Goal: Task Accomplishment & Management: Manage account settings

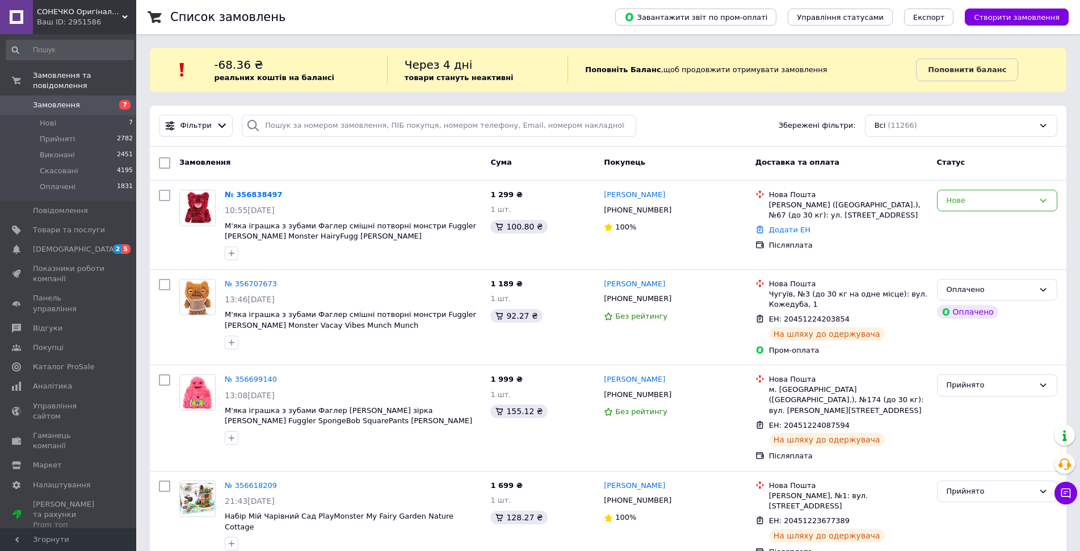
click at [711, 158] on div "Покупець" at bounding box center [674, 163] width 151 height 20
click at [68, 293] on span "Панель управління" at bounding box center [69, 303] width 72 height 20
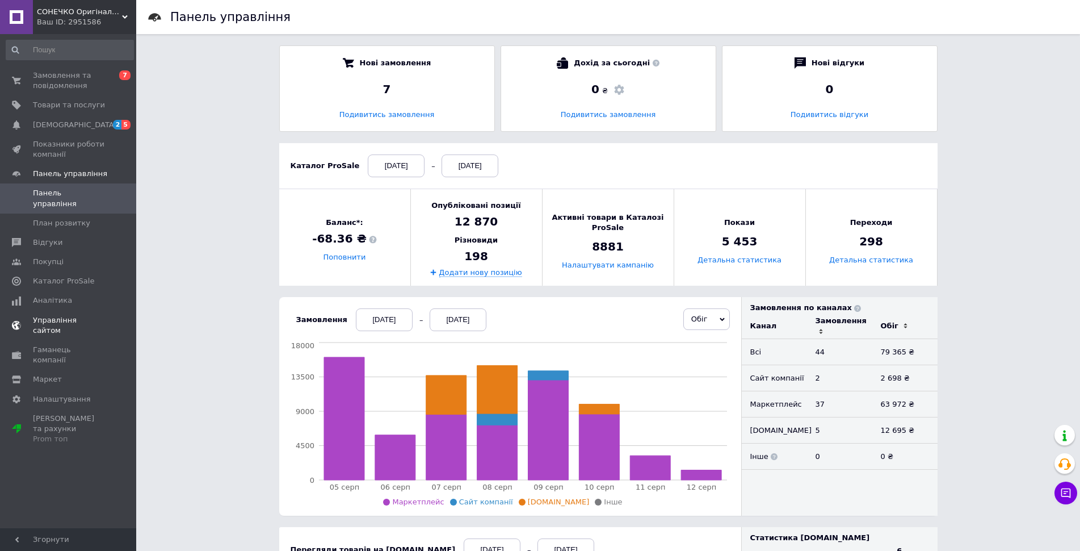
click at [73, 315] on span "Управління сайтом" at bounding box center [69, 325] width 72 height 20
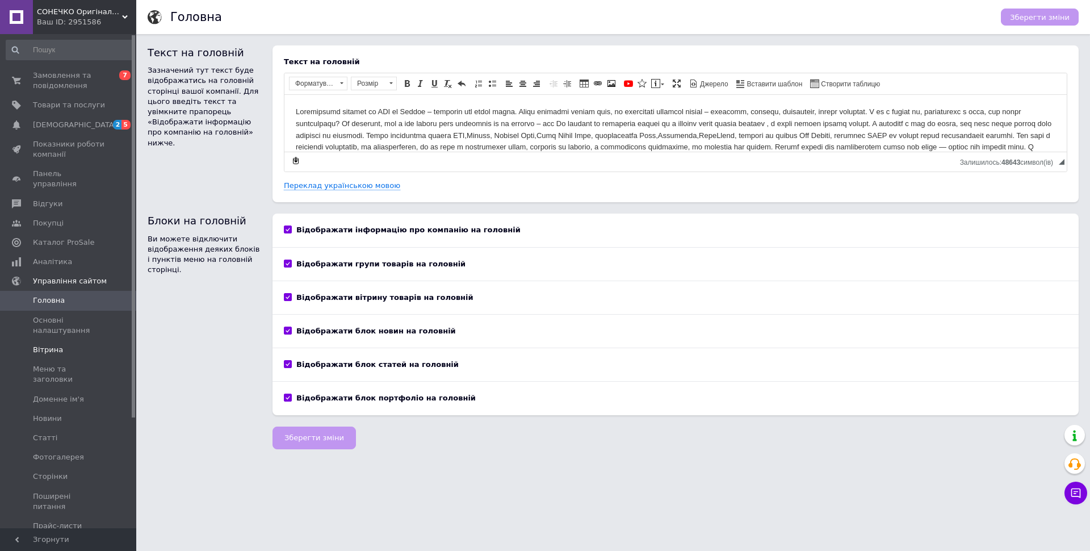
click at [51, 345] on span "Вітрина" at bounding box center [48, 350] width 30 height 10
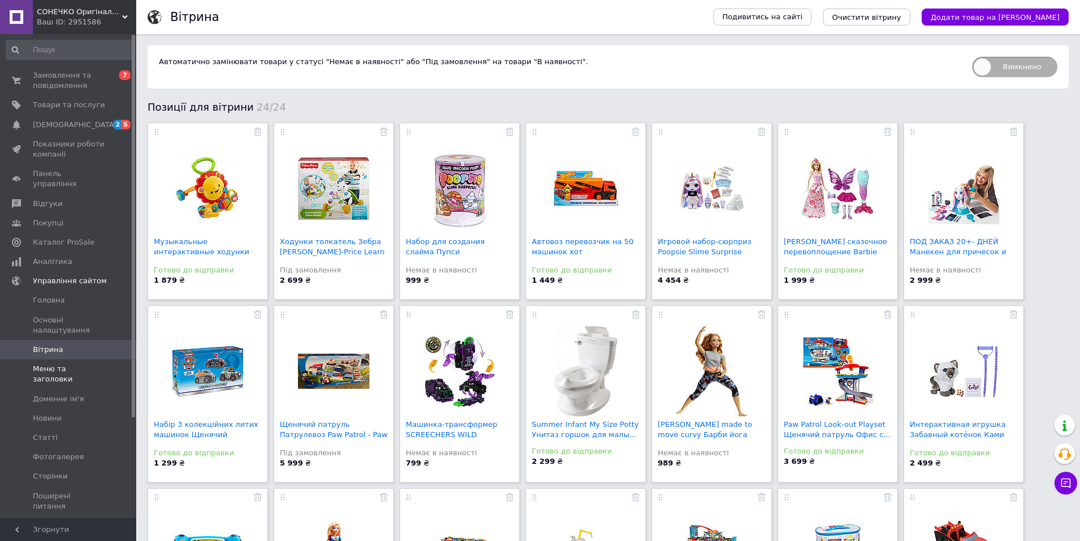
click at [45, 364] on span "Меню та заголовки" at bounding box center [69, 374] width 72 height 20
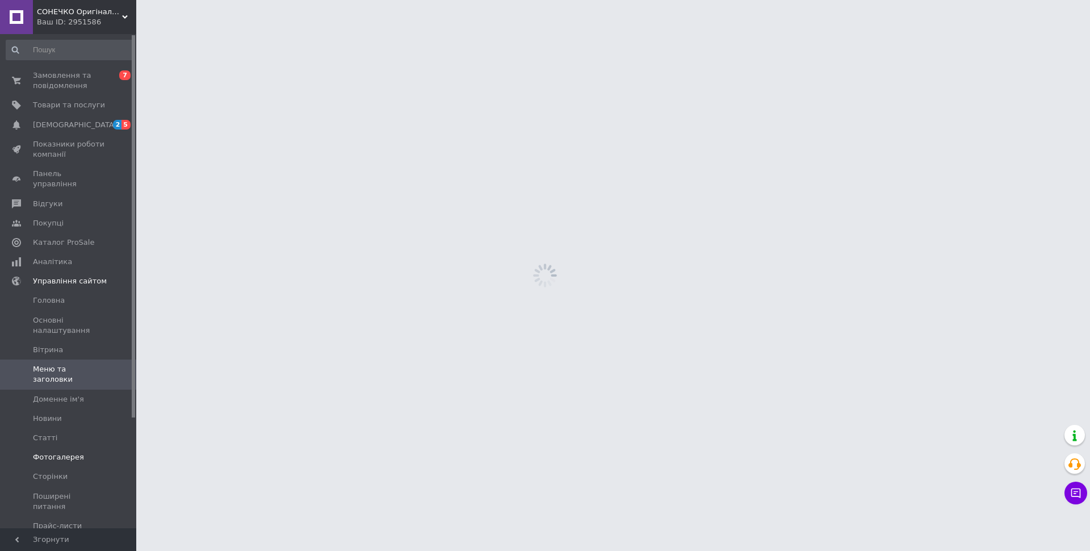
click at [60, 452] on span "Фотогалерея" at bounding box center [58, 457] width 51 height 10
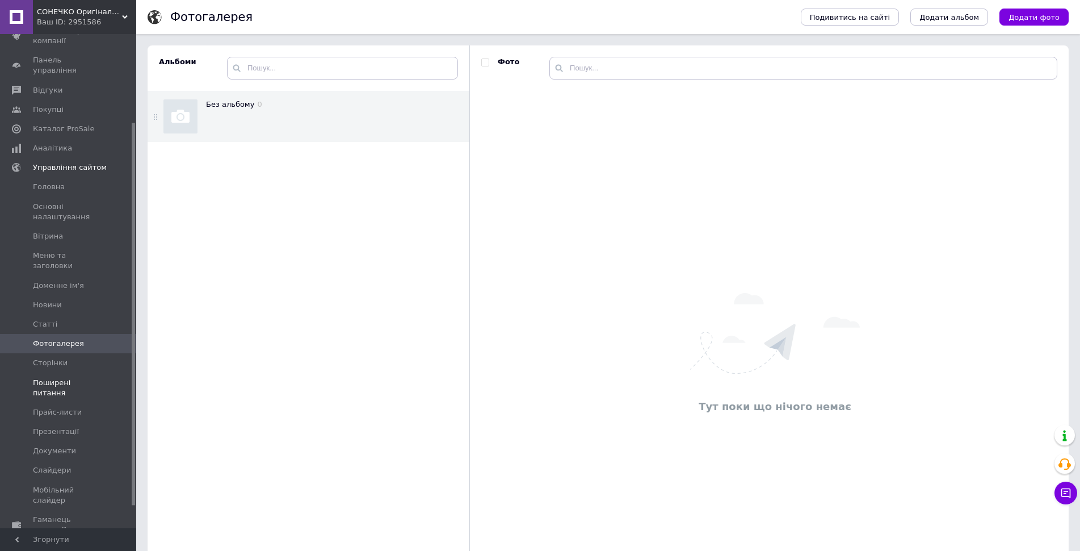
scroll to position [142, 0]
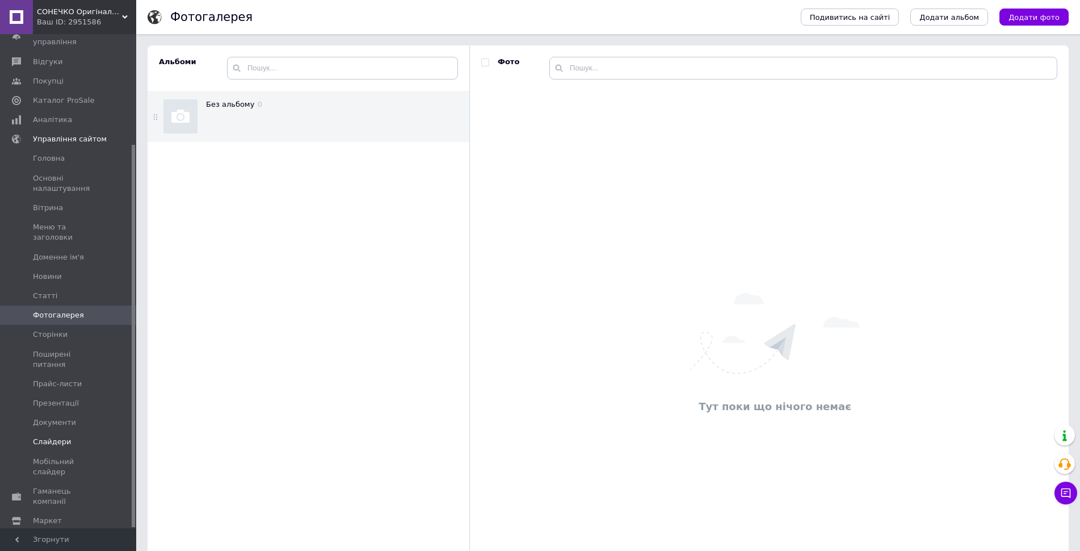
click at [53, 437] on span "Слайдери" at bounding box center [52, 442] width 39 height 10
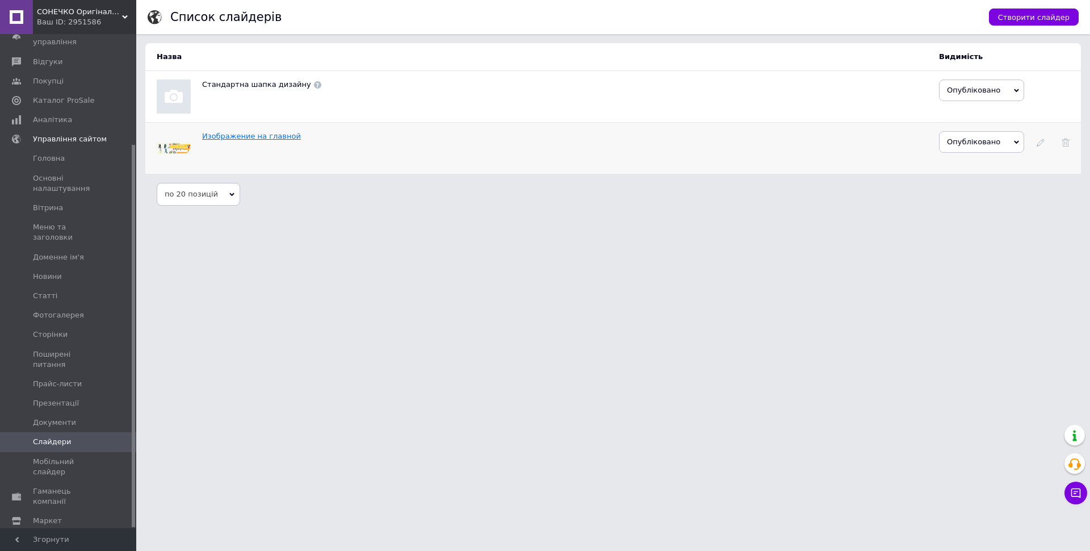
click at [246, 138] on link "Изображение на главной" at bounding box center [251, 136] width 99 height 9
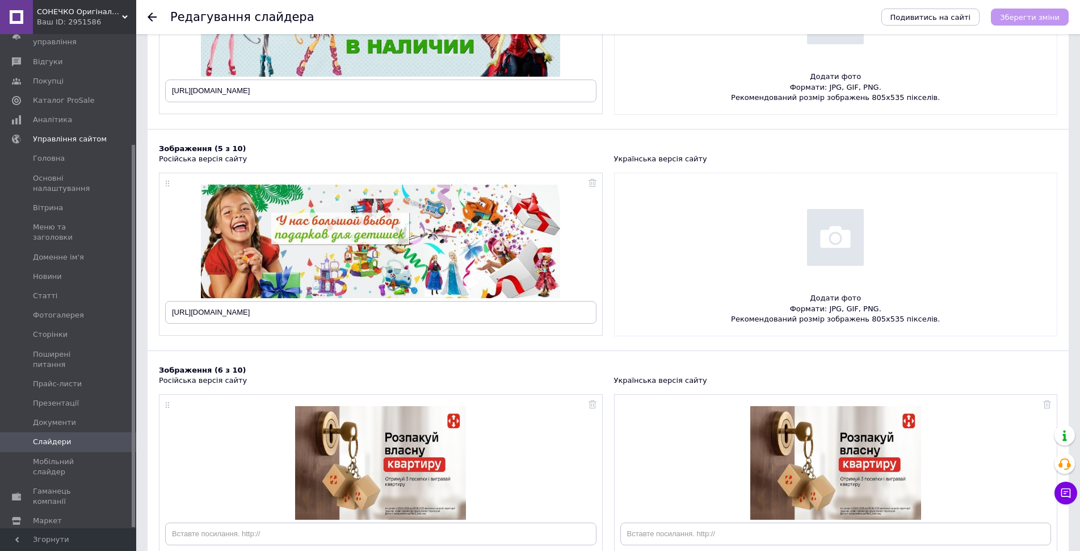
scroll to position [1135, 0]
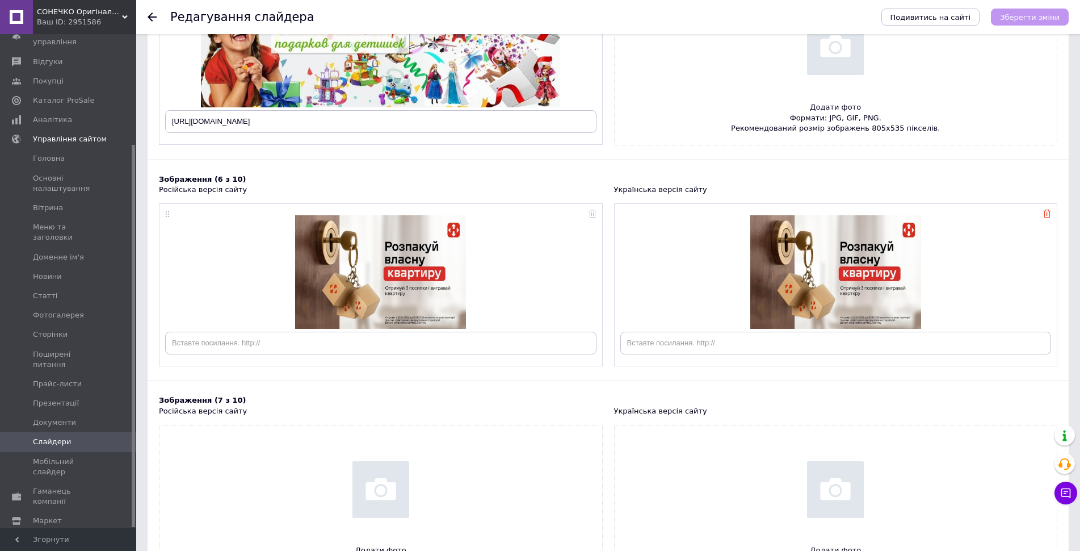
click at [1047, 214] on icon at bounding box center [1047, 213] width 8 height 8
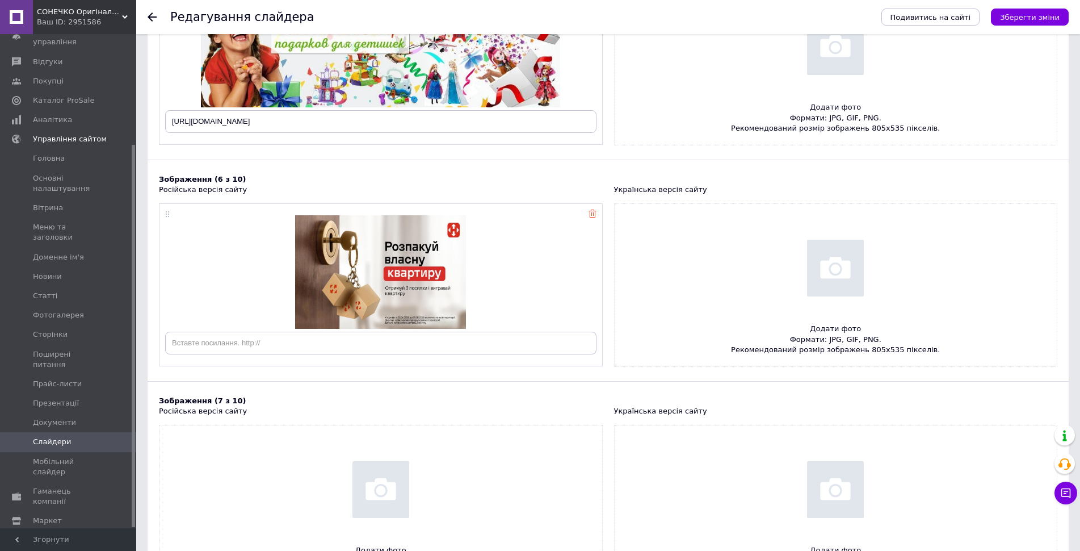
click at [594, 215] on icon at bounding box center [593, 213] width 8 height 8
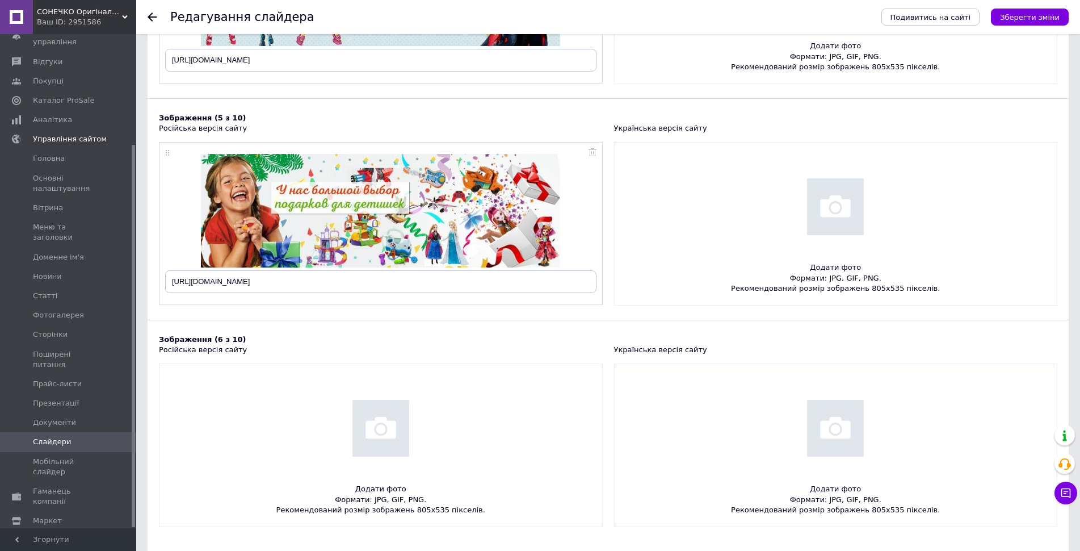
scroll to position [1026, 0]
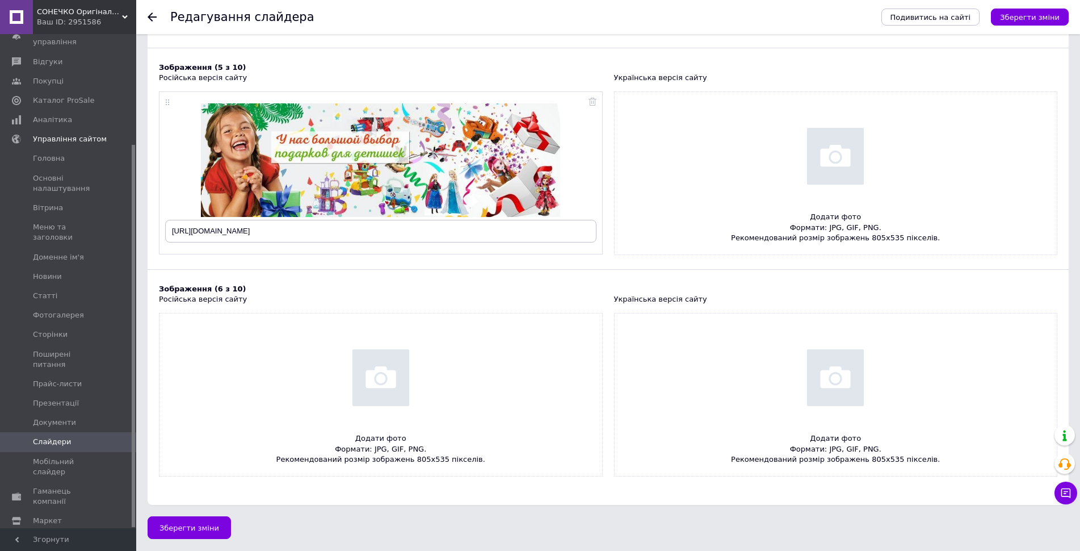
click at [392, 372] on input "file" at bounding box center [381, 394] width 443 height 162
type input "C:\fakepath\Clip2net_250812152538.png"
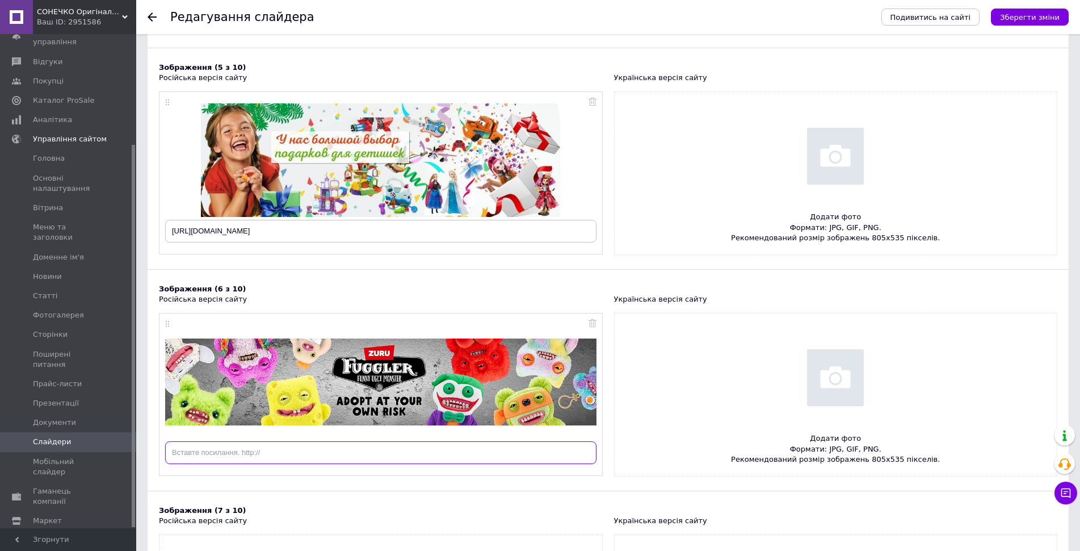
click at [270, 455] on input "text" at bounding box center [380, 452] width 431 height 23
paste input "[URL][DOMAIN_NAME]"
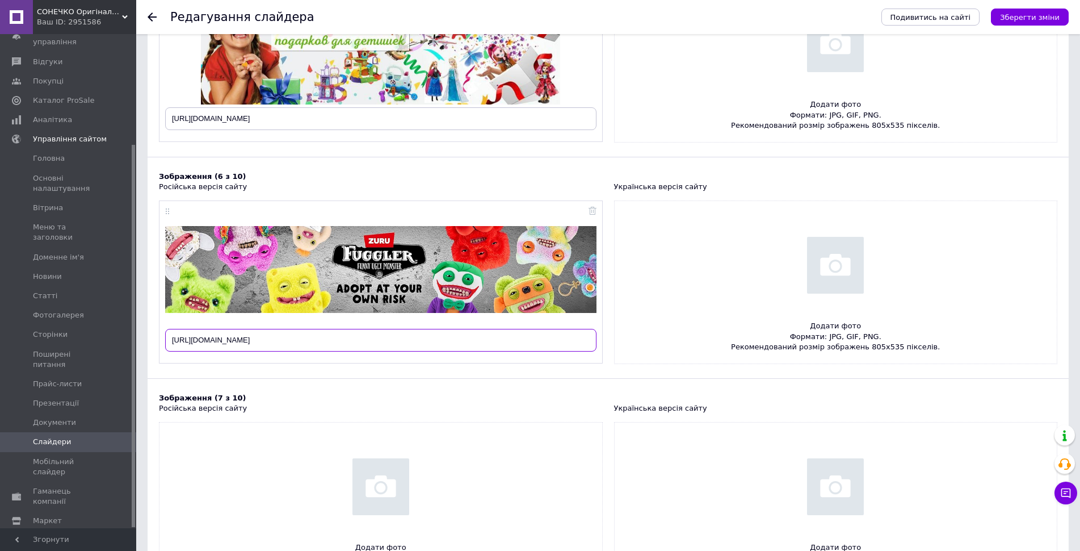
scroll to position [1139, 0]
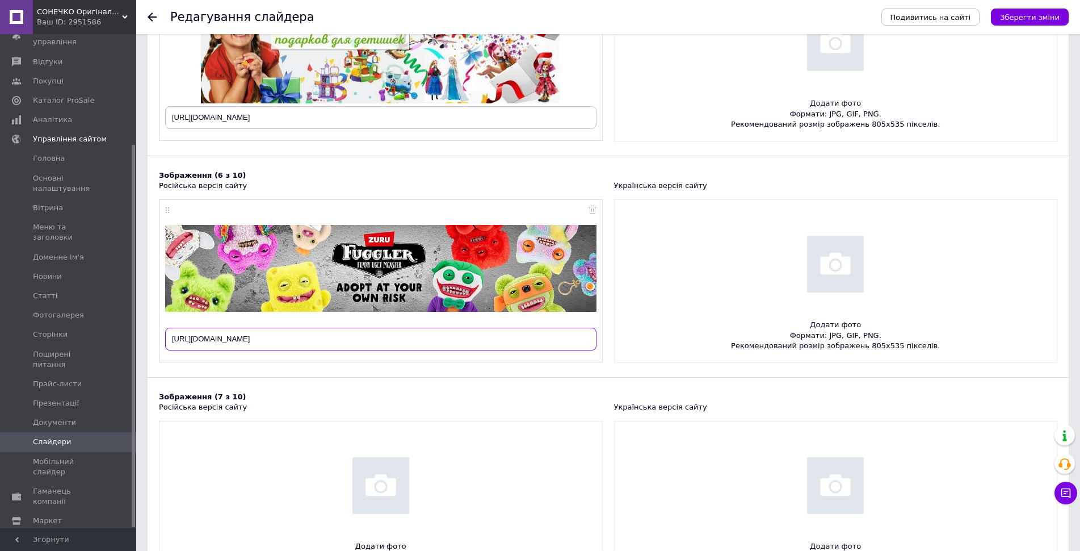
type input "[URL][DOMAIN_NAME]"
click at [839, 282] on input "file" at bounding box center [836, 281] width 443 height 162
type input "C:\fakepath\Clip2net_250812152538.png"
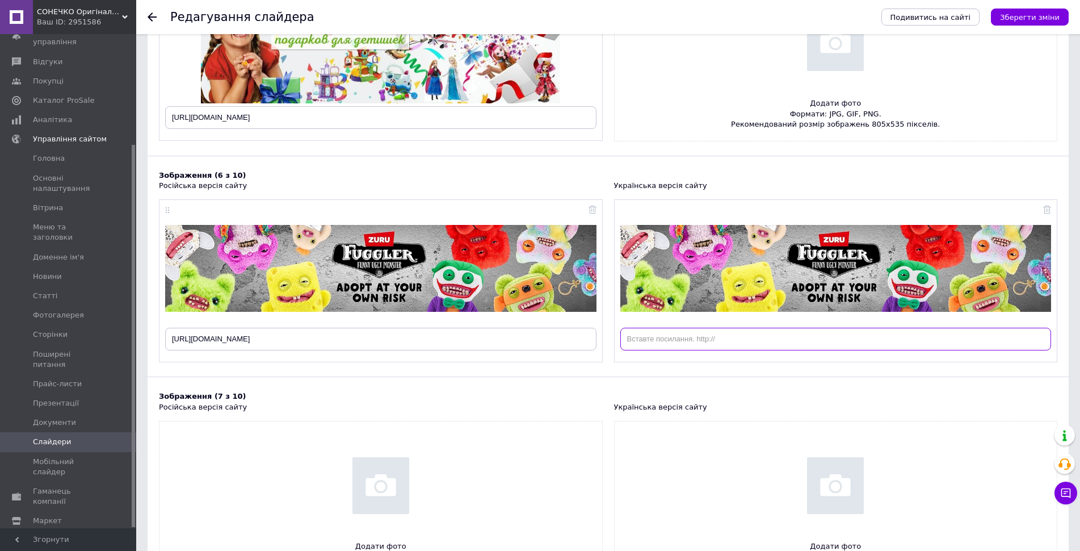
click at [664, 336] on input "text" at bounding box center [835, 339] width 431 height 23
paste input "[URL][DOMAIN_NAME]"
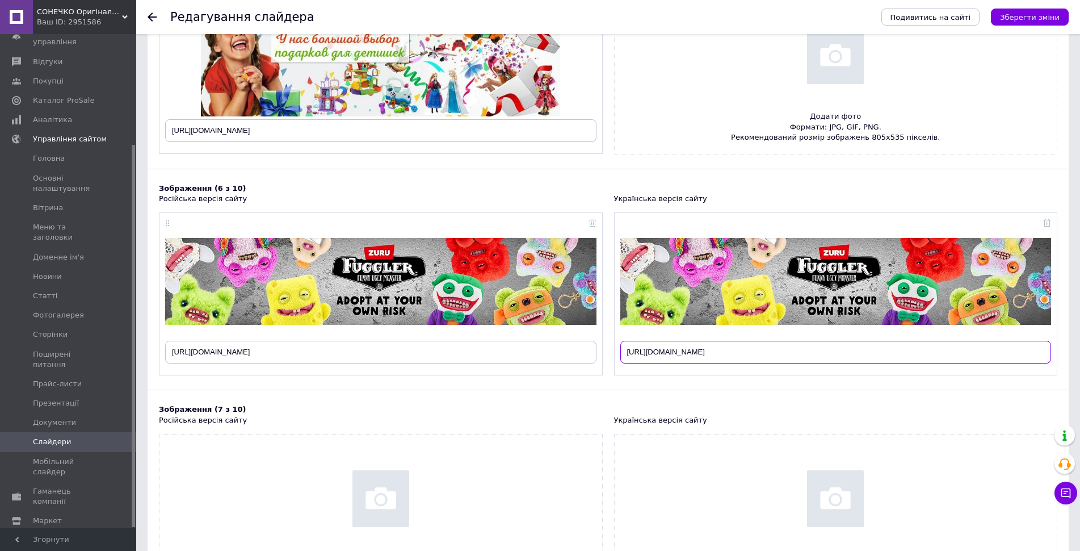
scroll to position [1082, 0]
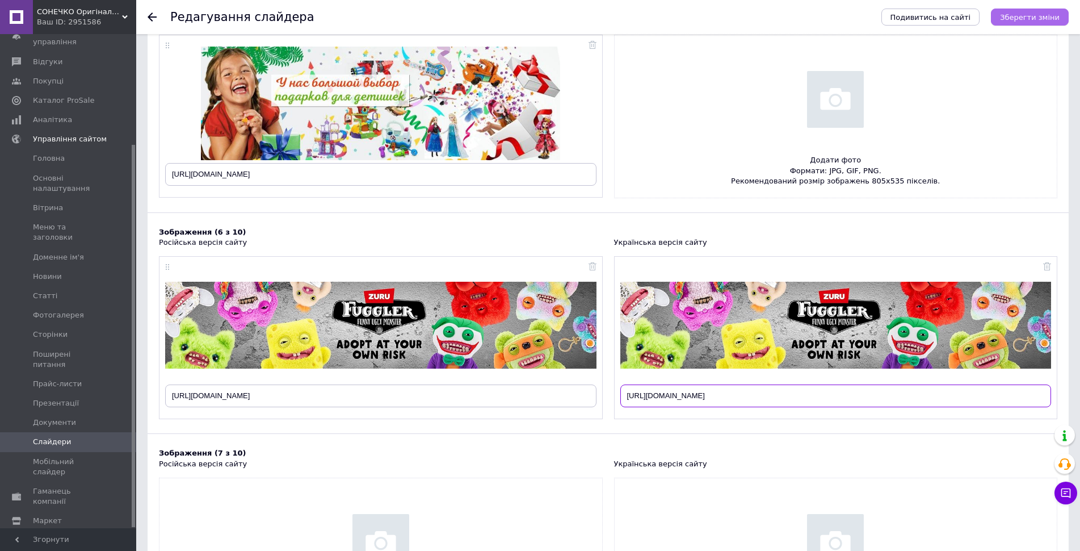
type input "[URL][DOMAIN_NAME]"
click at [1026, 20] on span "Зберегти зміни" at bounding box center [1030, 17] width 60 height 9
click at [959, 19] on icon "Подивитись на сайті" at bounding box center [931, 17] width 81 height 9
click at [1045, 263] on icon at bounding box center [1047, 266] width 8 height 8
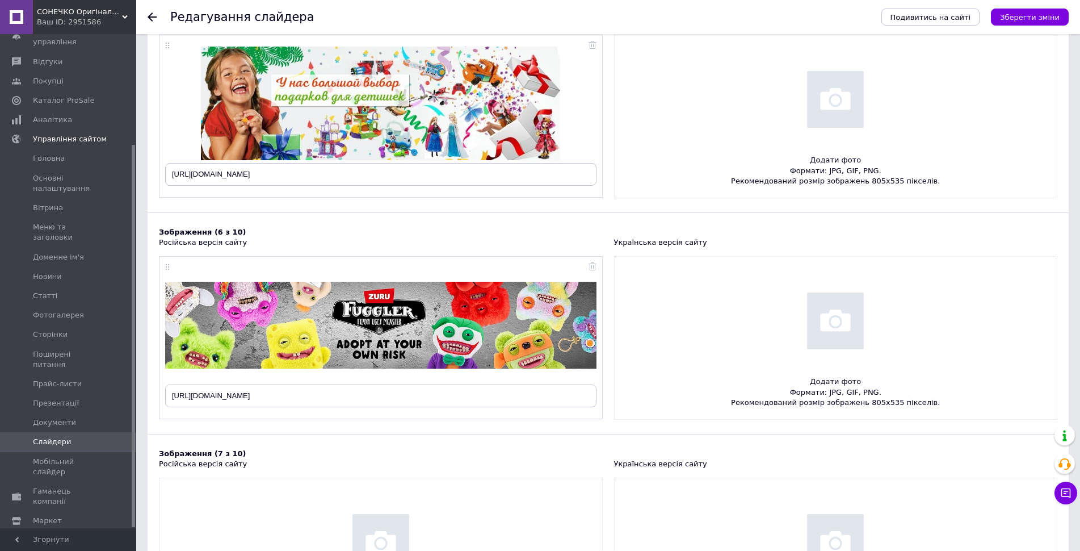
click at [837, 342] on input "file" at bounding box center [836, 338] width 443 height 162
type input "C:\fakepath\Clip2net_250812152453.png"
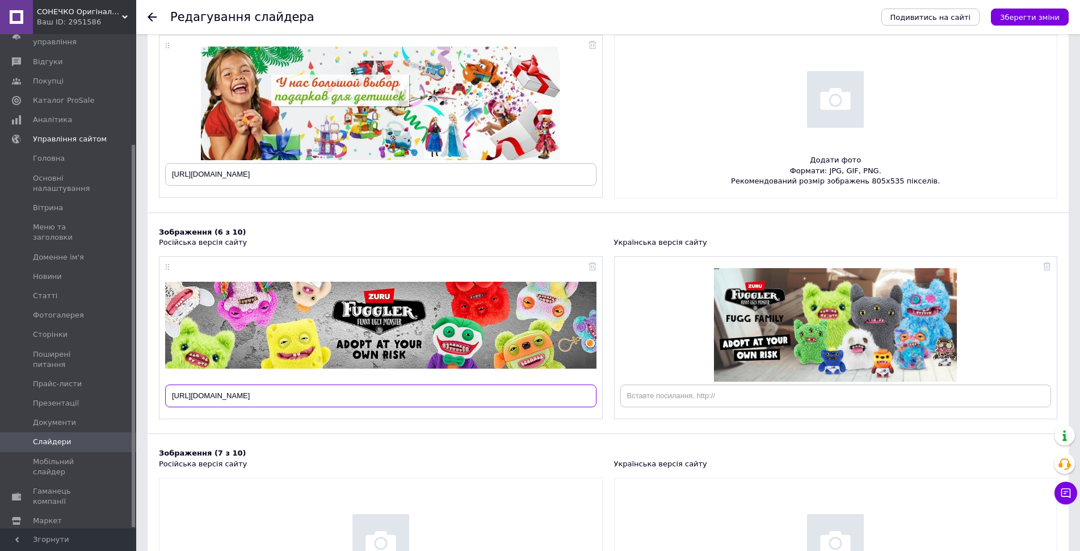
click at [435, 407] on input "[URL][DOMAIN_NAME]" at bounding box center [380, 395] width 431 height 23
click at [707, 397] on input "text" at bounding box center [835, 395] width 431 height 23
paste input "[URL][DOMAIN_NAME]"
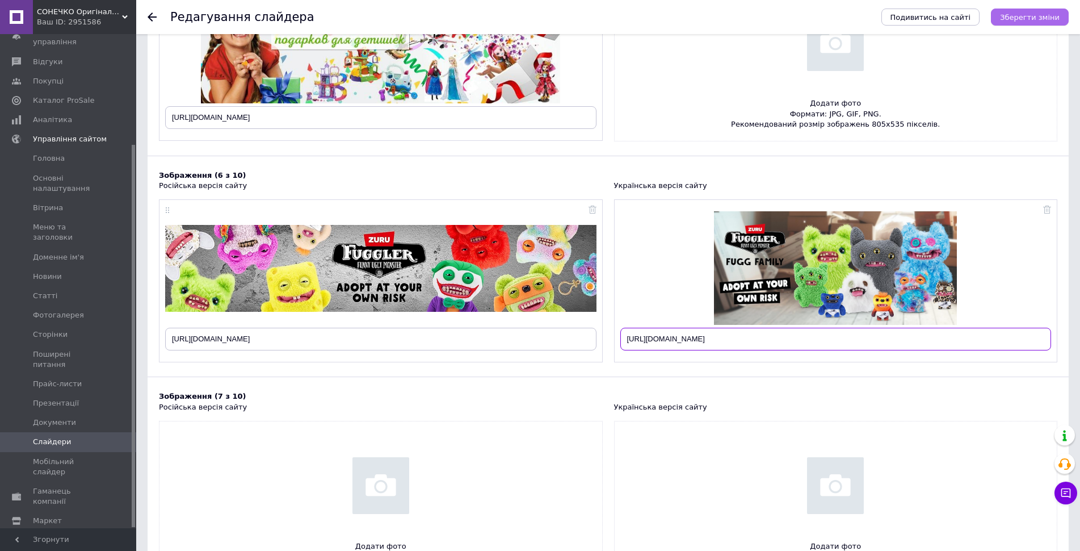
type input "[URL][DOMAIN_NAME]"
click at [1019, 14] on span "Зберегти зміни" at bounding box center [1030, 17] width 60 height 9
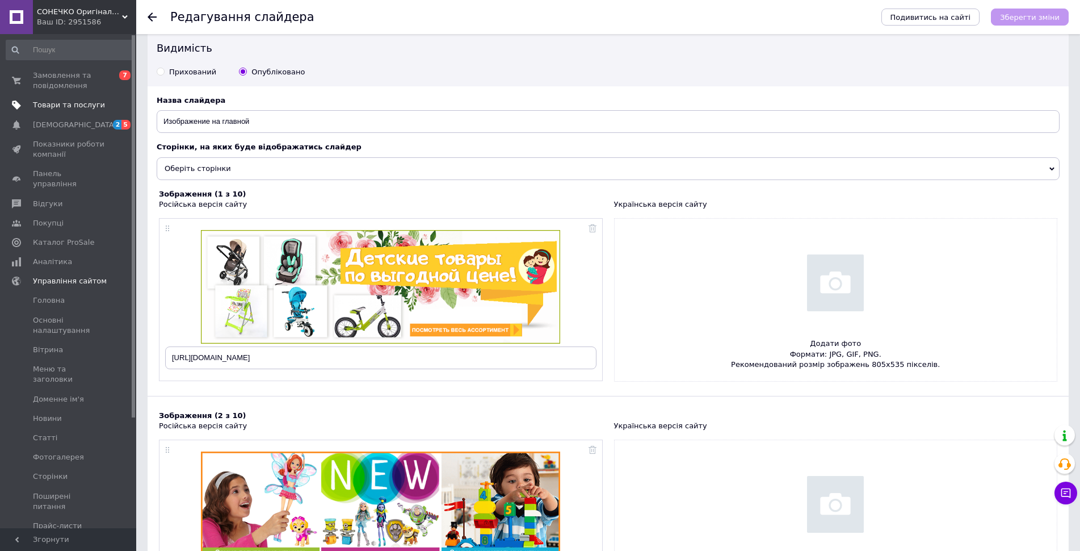
scroll to position [0, 0]
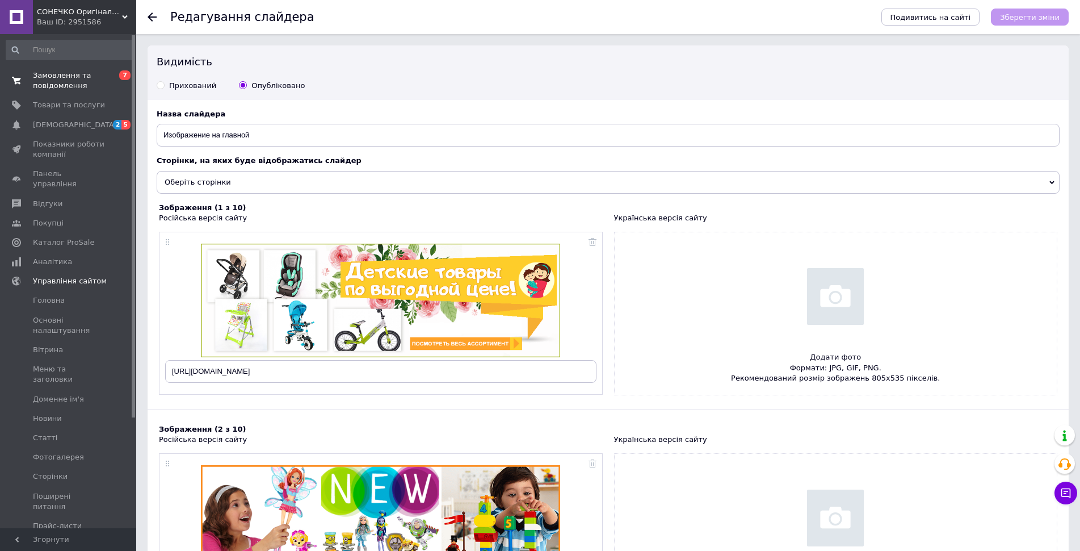
click at [65, 83] on span "Замовлення та повідомлення" at bounding box center [69, 80] width 72 height 20
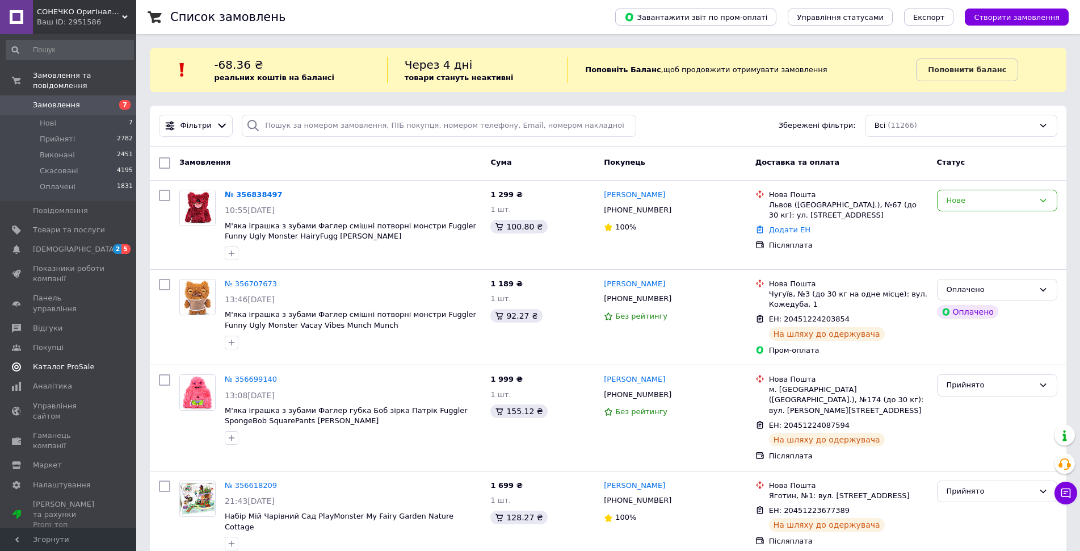
click at [66, 244] on span "[DEMOGRAPHIC_DATA]" at bounding box center [75, 249] width 84 height 10
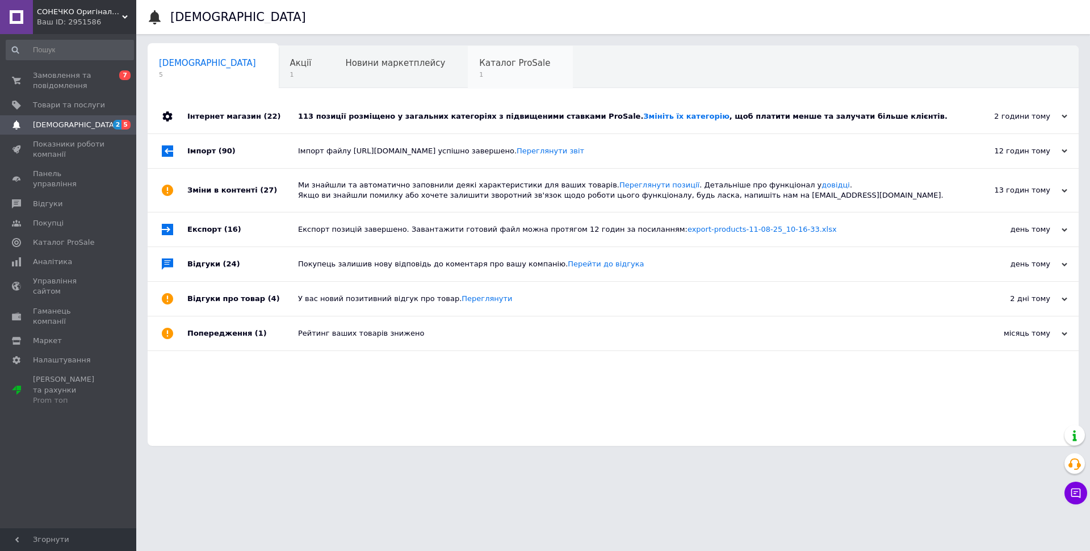
click at [468, 83] on div "Каталог ProSale 1" at bounding box center [520, 67] width 105 height 43
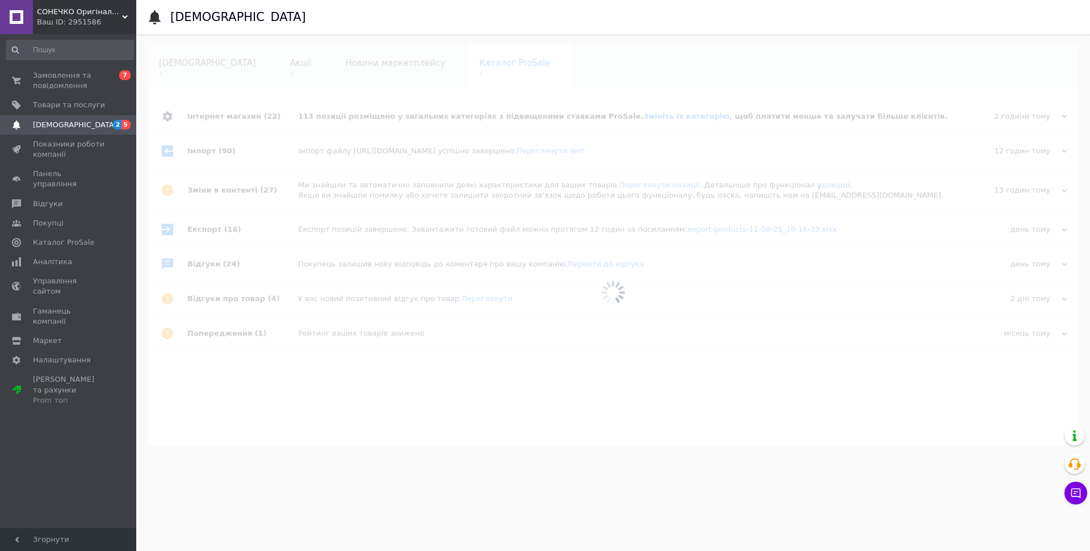
click at [253, 76] on div at bounding box center [613, 292] width 954 height 517
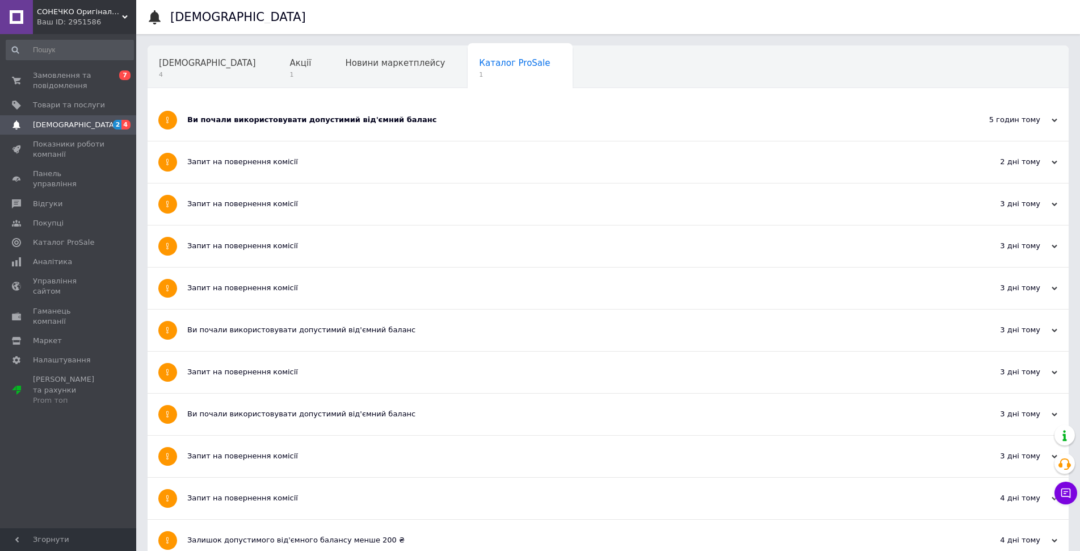
click at [290, 68] on span "Акції" at bounding box center [301, 63] width 22 height 10
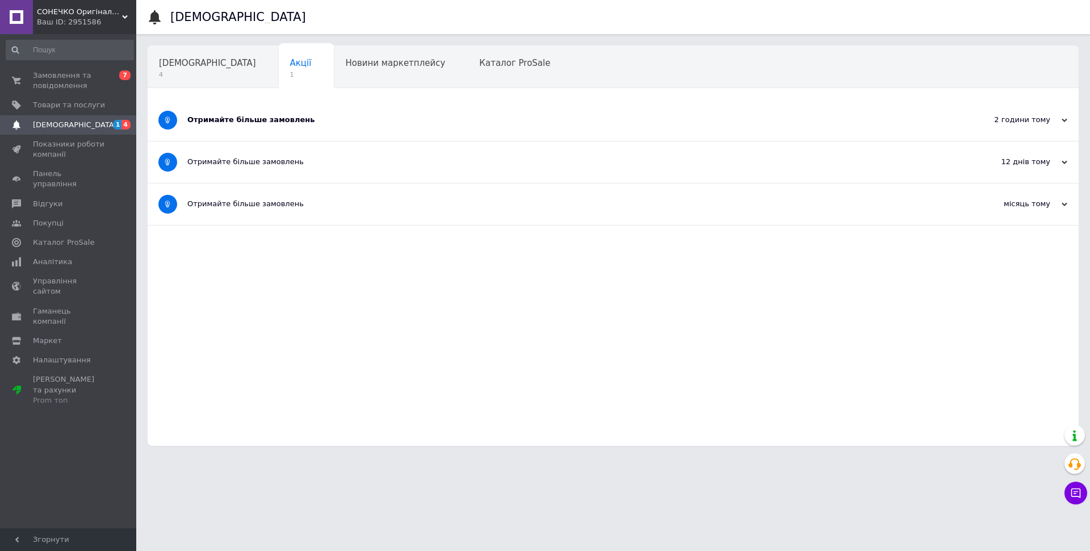
click at [218, 120] on div "Отримайте більше замовлень" at bounding box center [570, 120] width 766 height 10
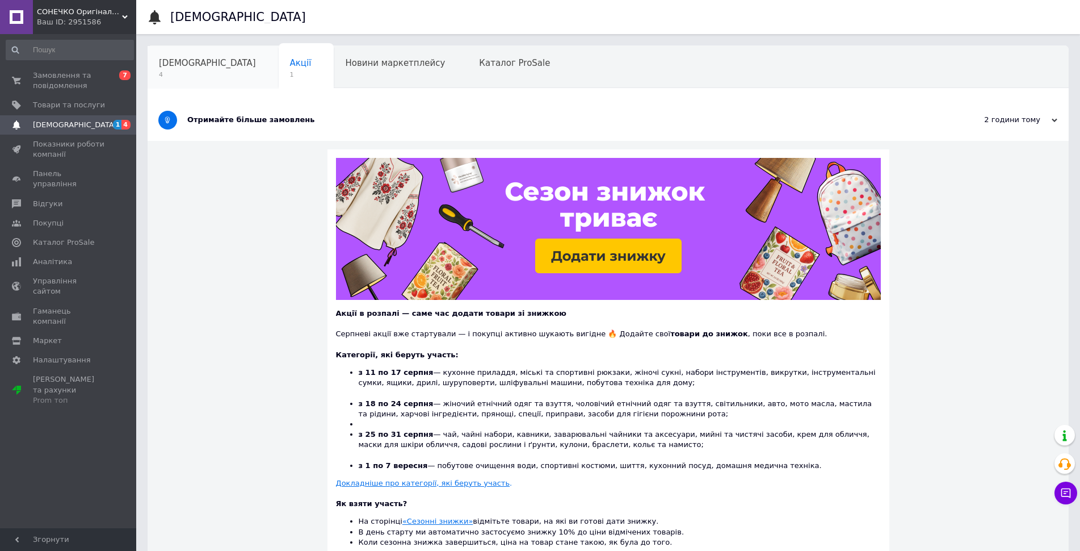
click at [183, 64] on span "[DEMOGRAPHIC_DATA]" at bounding box center [207, 63] width 97 height 10
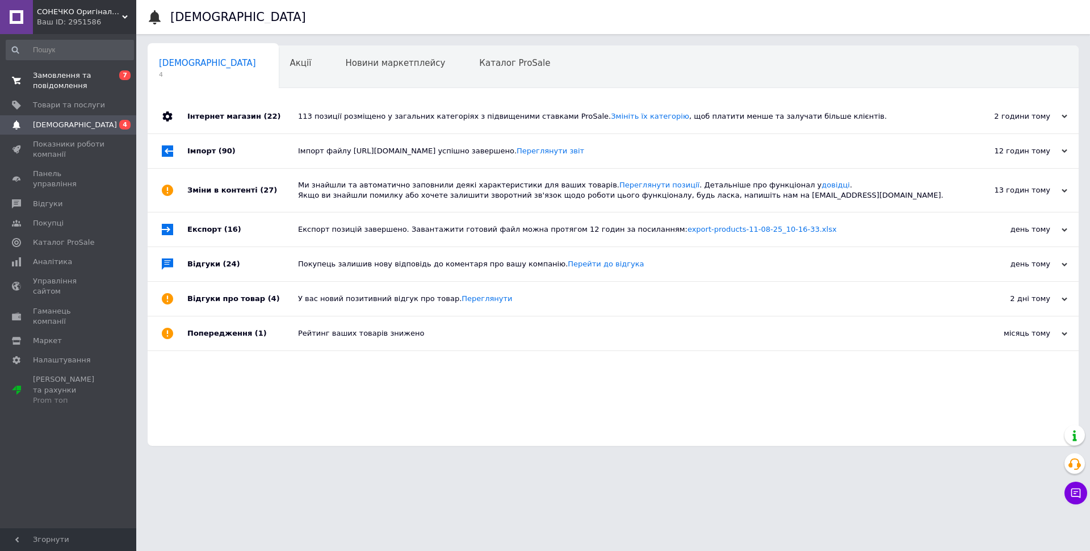
click at [81, 87] on span "Замовлення та повідомлення" at bounding box center [69, 80] width 72 height 20
